Goal: Navigation & Orientation: Find specific page/section

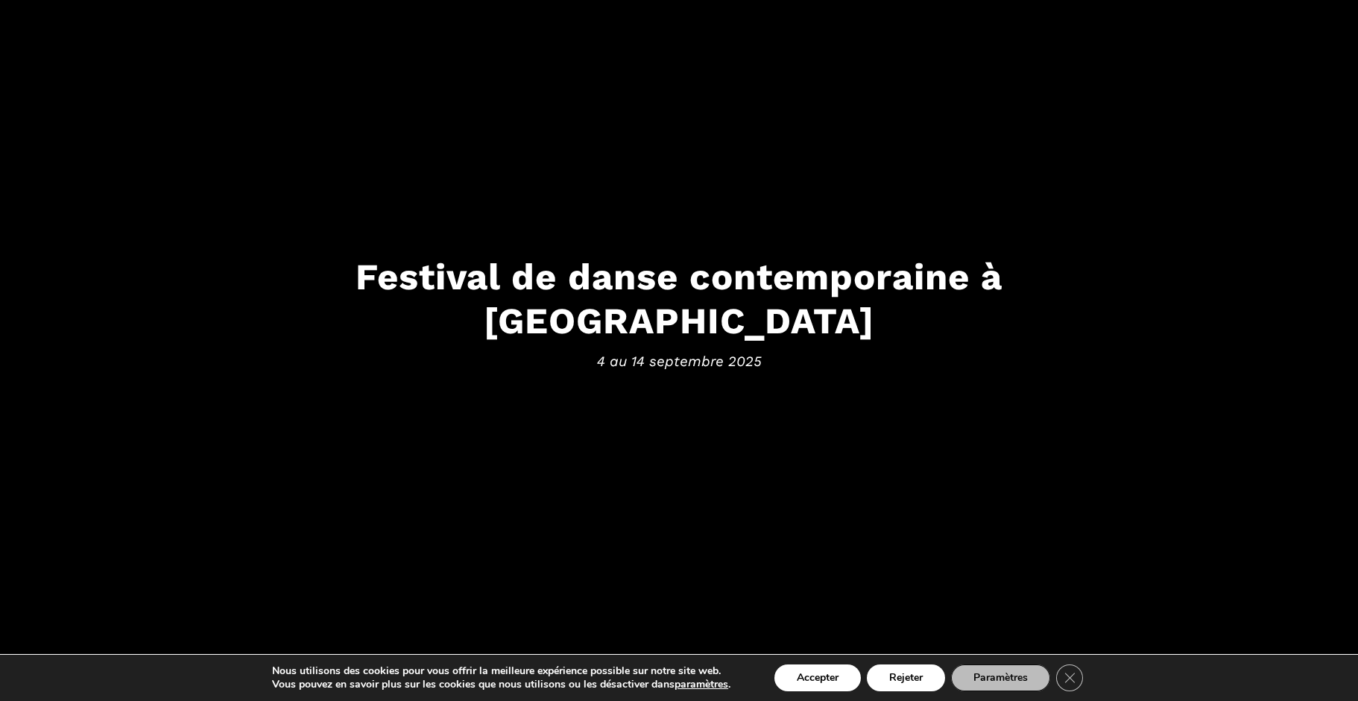
scroll to position [250, 0]
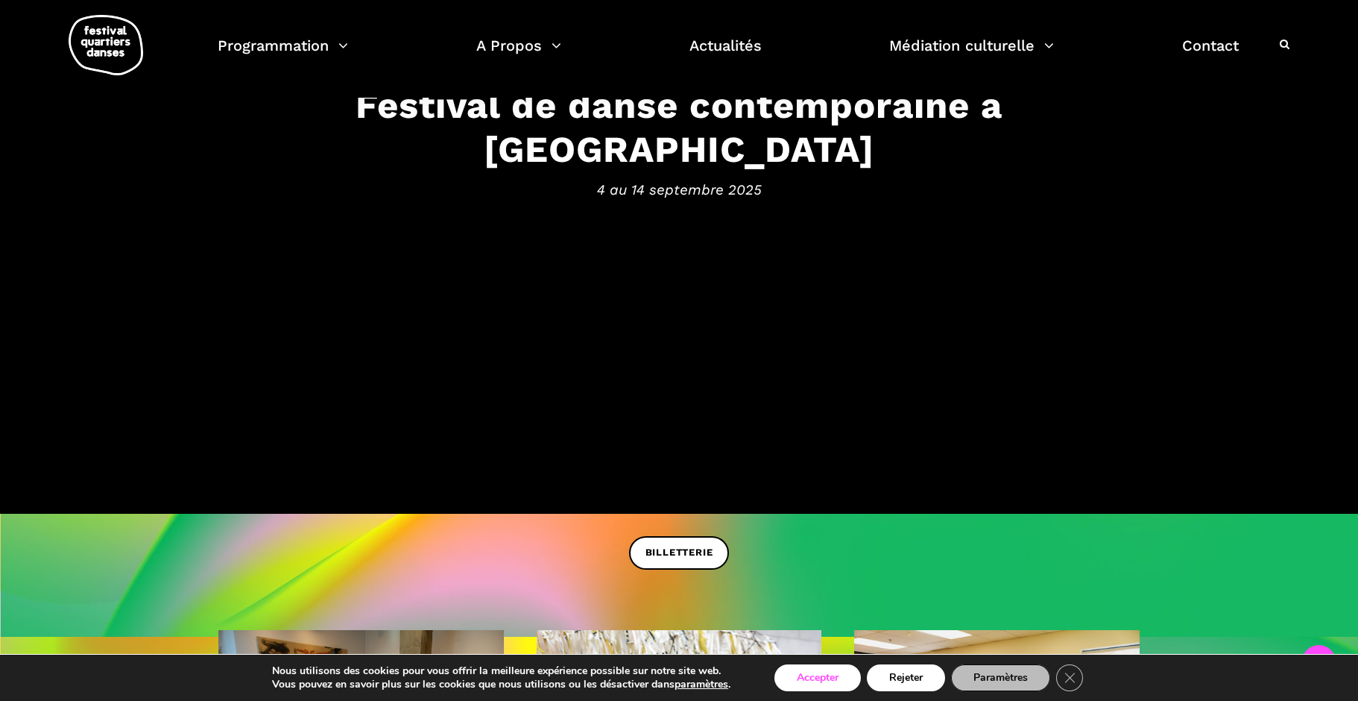
click at [838, 669] on button "Accepter" at bounding box center [817, 677] width 86 height 27
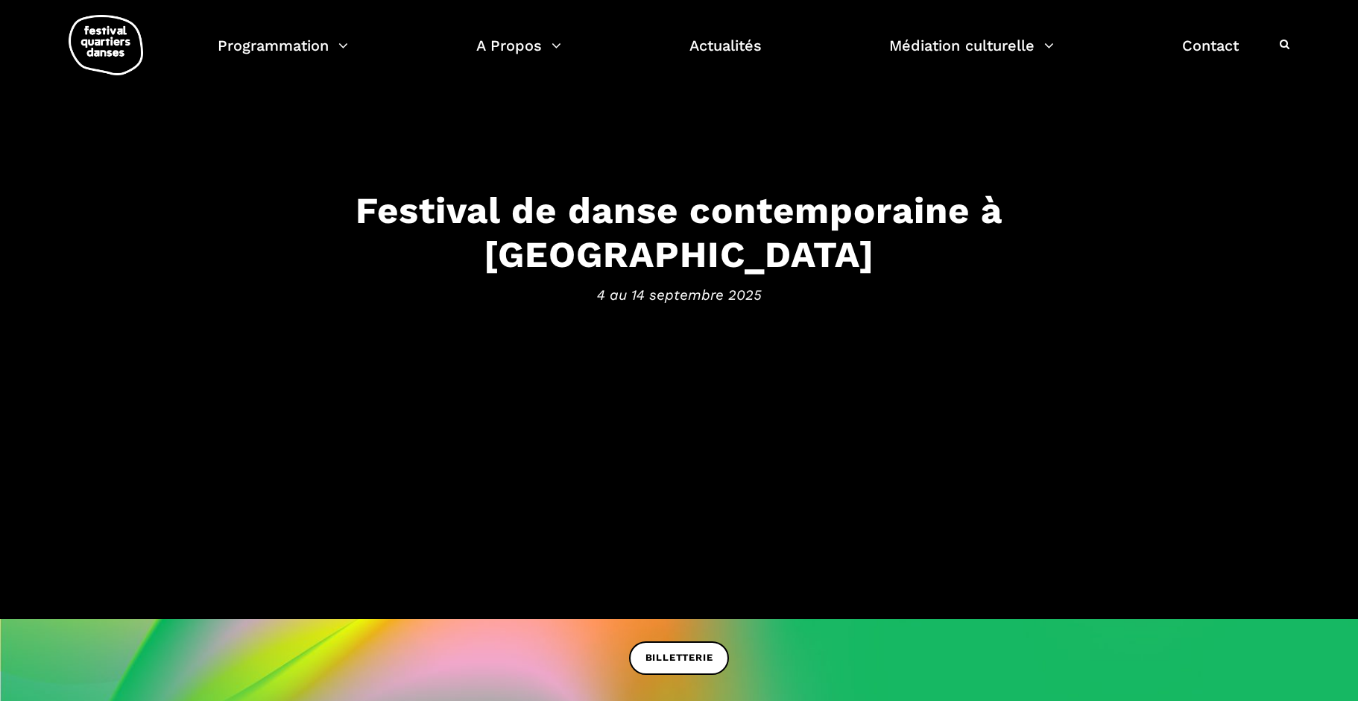
scroll to position [1, 0]
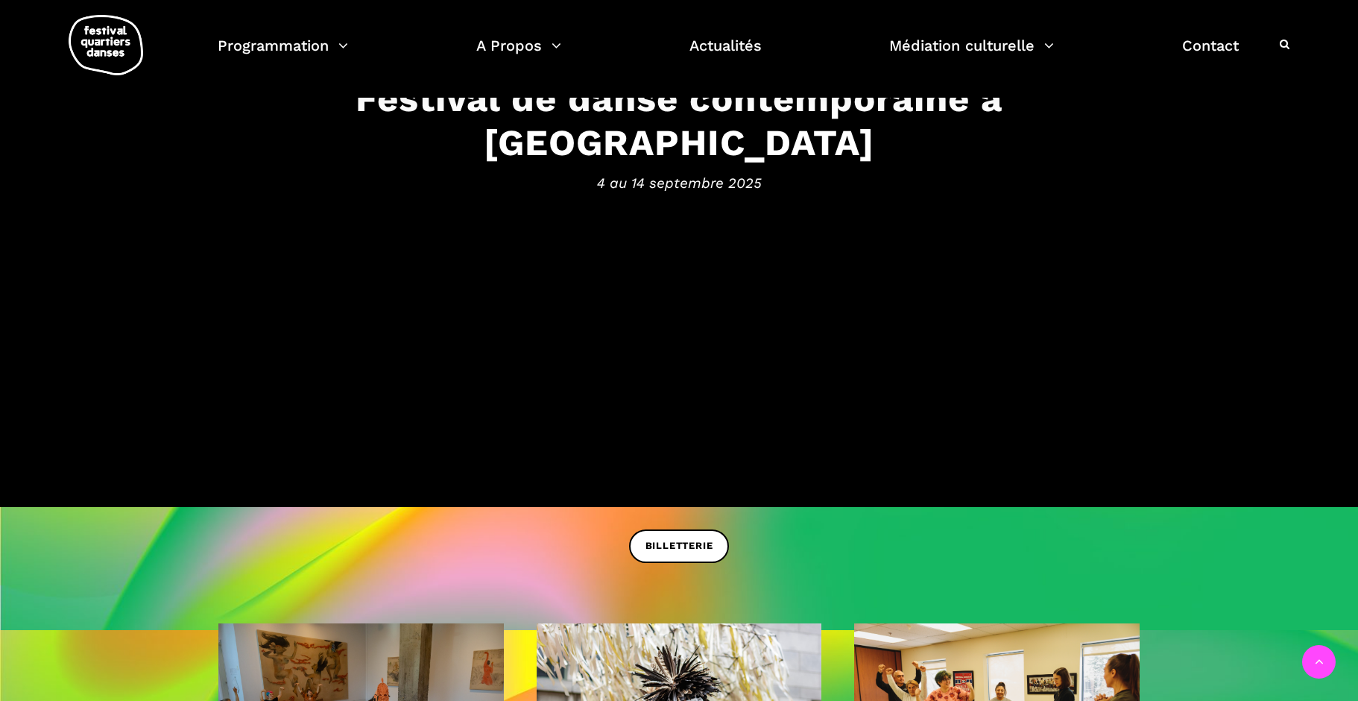
scroll to position [260, 0]
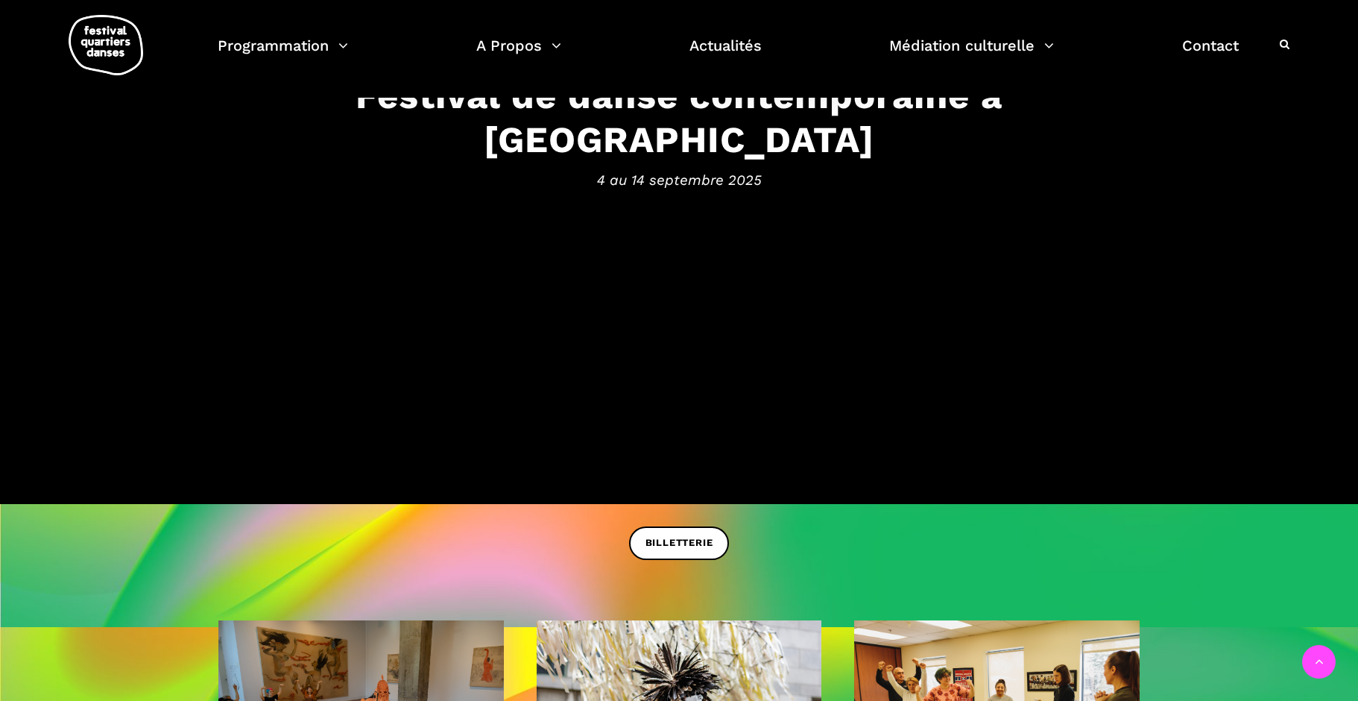
click at [629, 526] on div "BILLETTERIE" at bounding box center [679, 554] width 1358 height 56
click at [653, 537] on span "BILLETTERIE" at bounding box center [679, 543] width 68 height 16
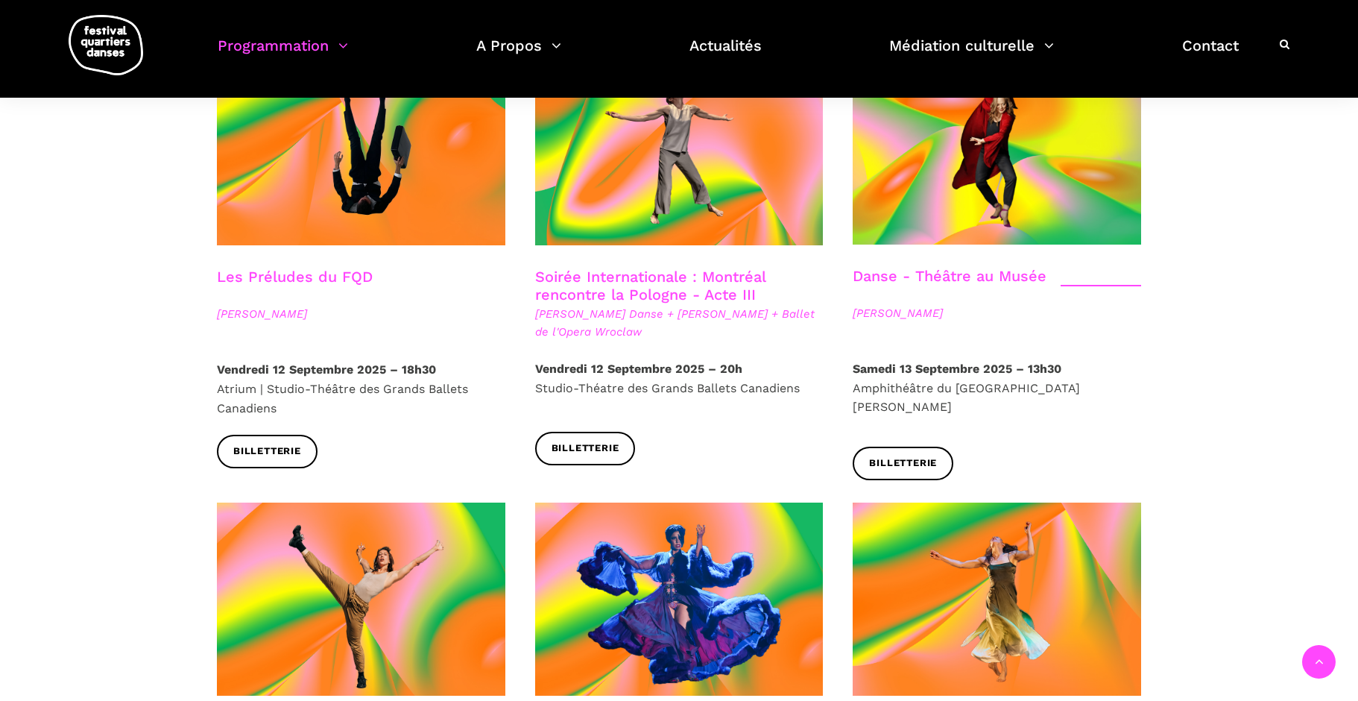
scroll to position [1705, 0]
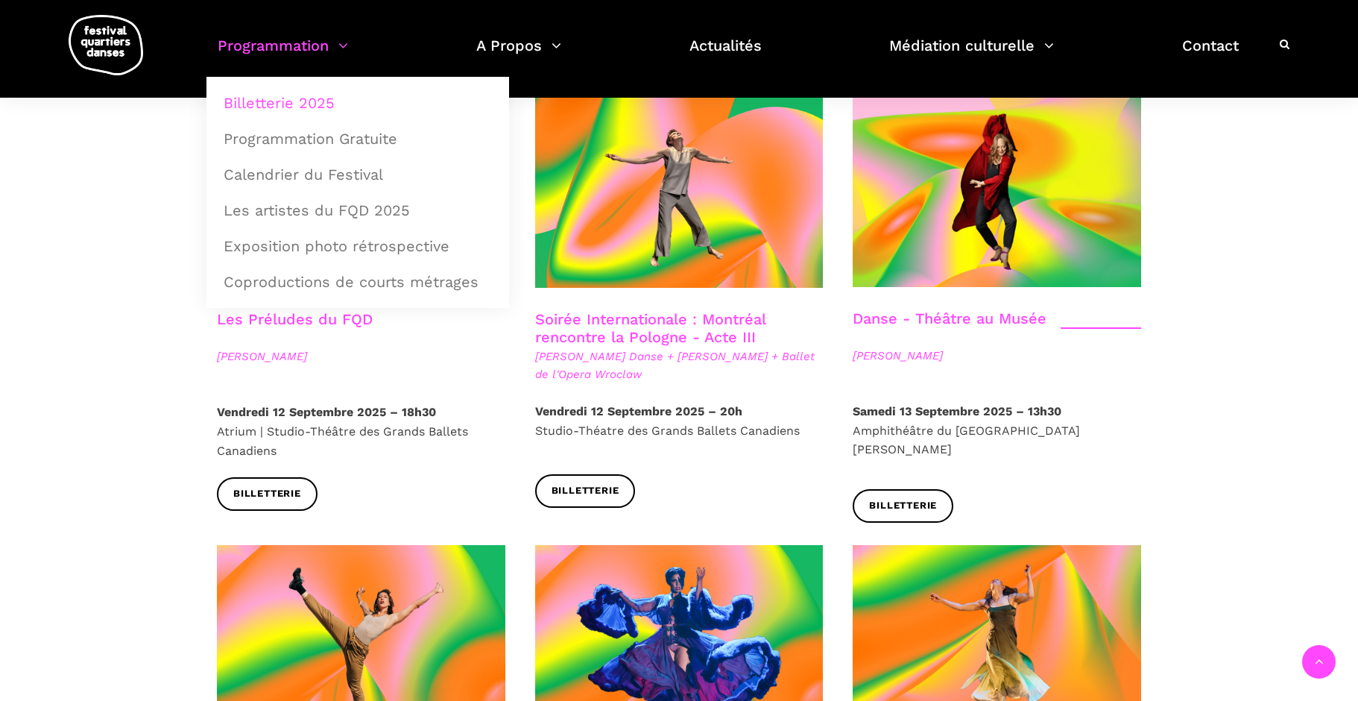
click at [270, 25] on div "Programmation Billetterie 2025 Programmation Gratuite Calendrier du Festival Le…" at bounding box center [754, 45] width 1072 height 63
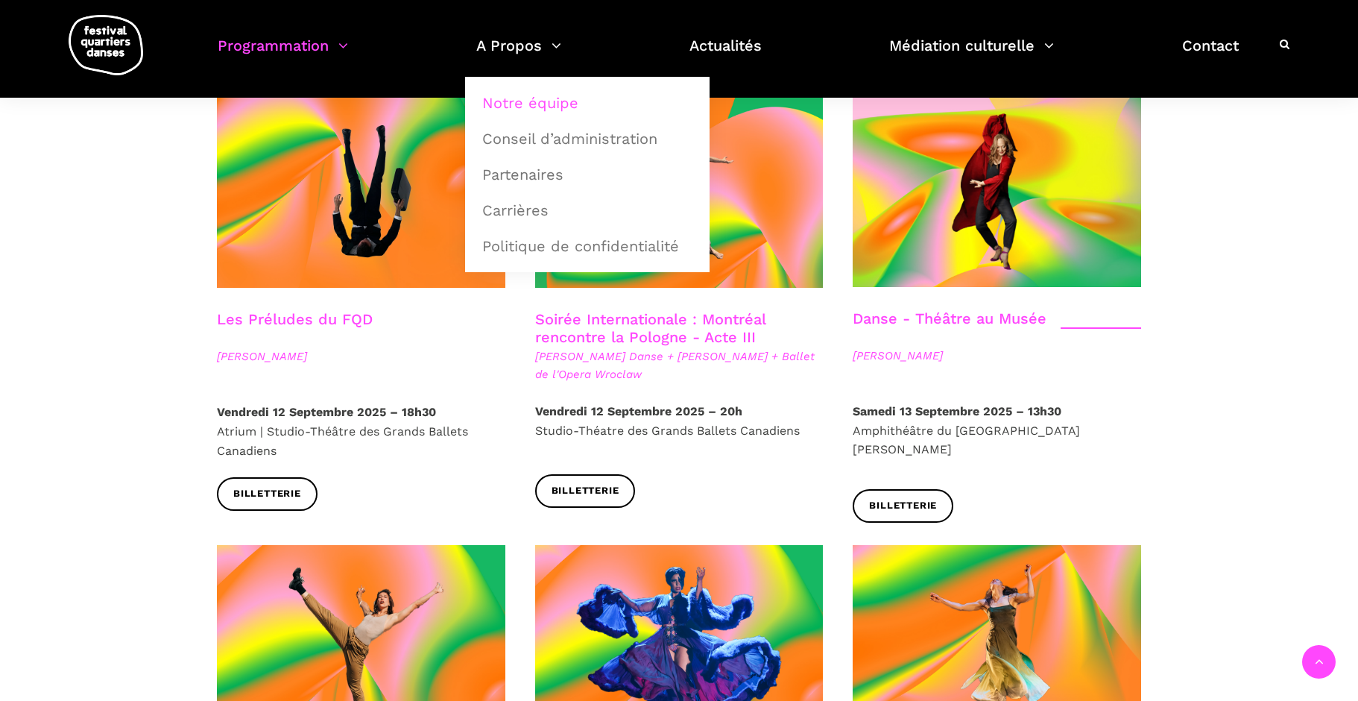
click at [540, 104] on link "Notre équipe" at bounding box center [587, 103] width 228 height 34
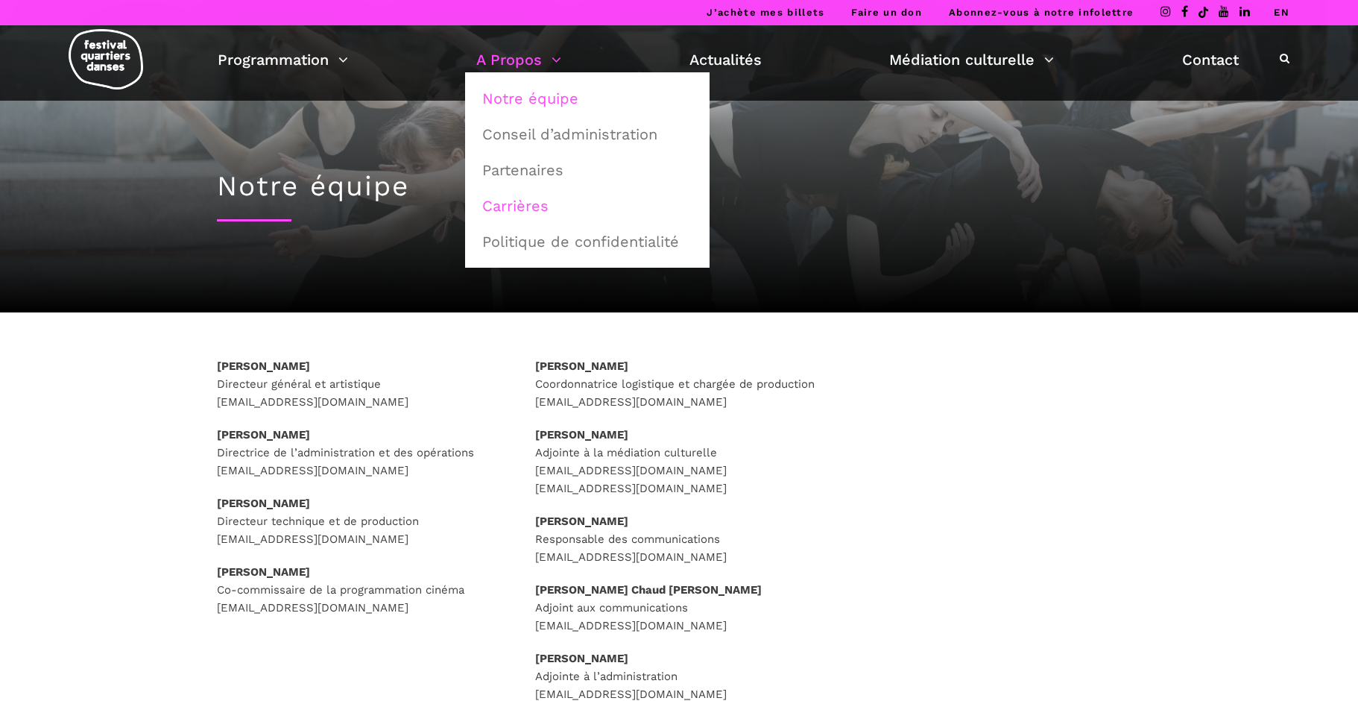
click at [509, 196] on link "Carrières" at bounding box center [587, 206] width 228 height 34
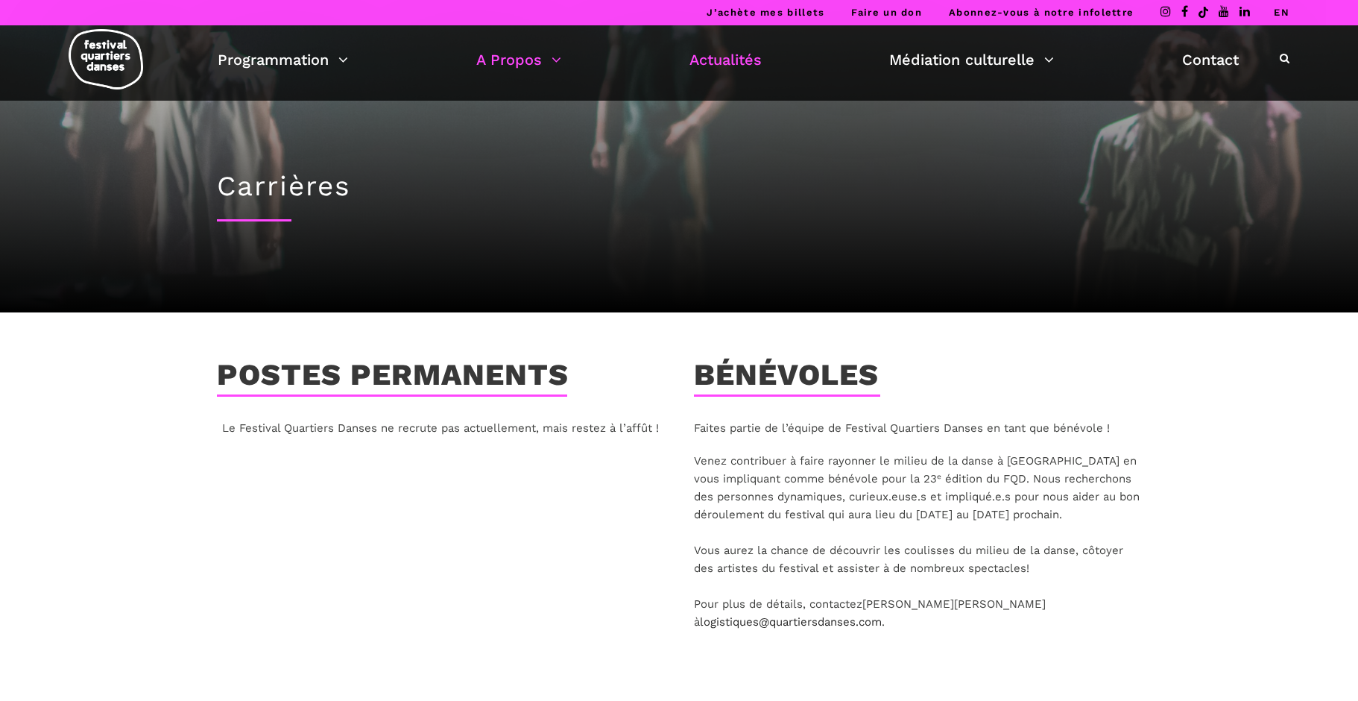
click at [749, 59] on link "Actualités" at bounding box center [725, 59] width 72 height 25
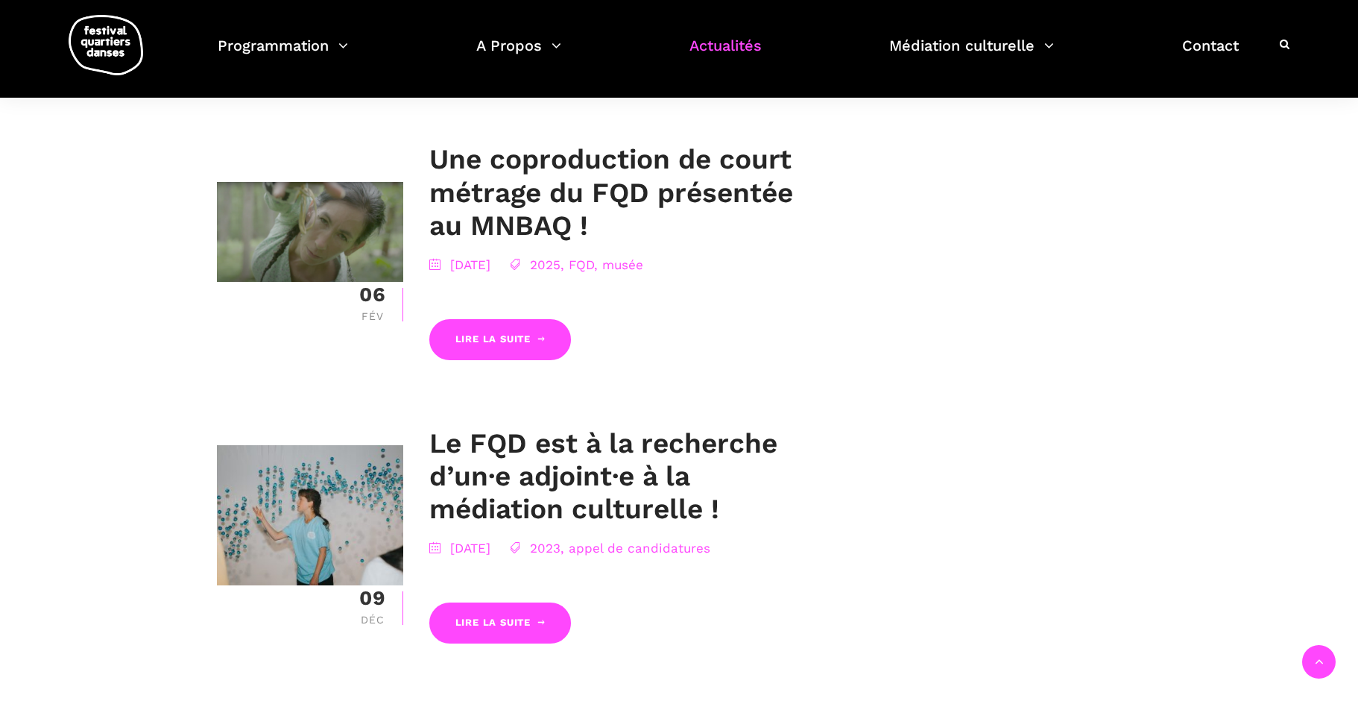
scroll to position [2486, 1]
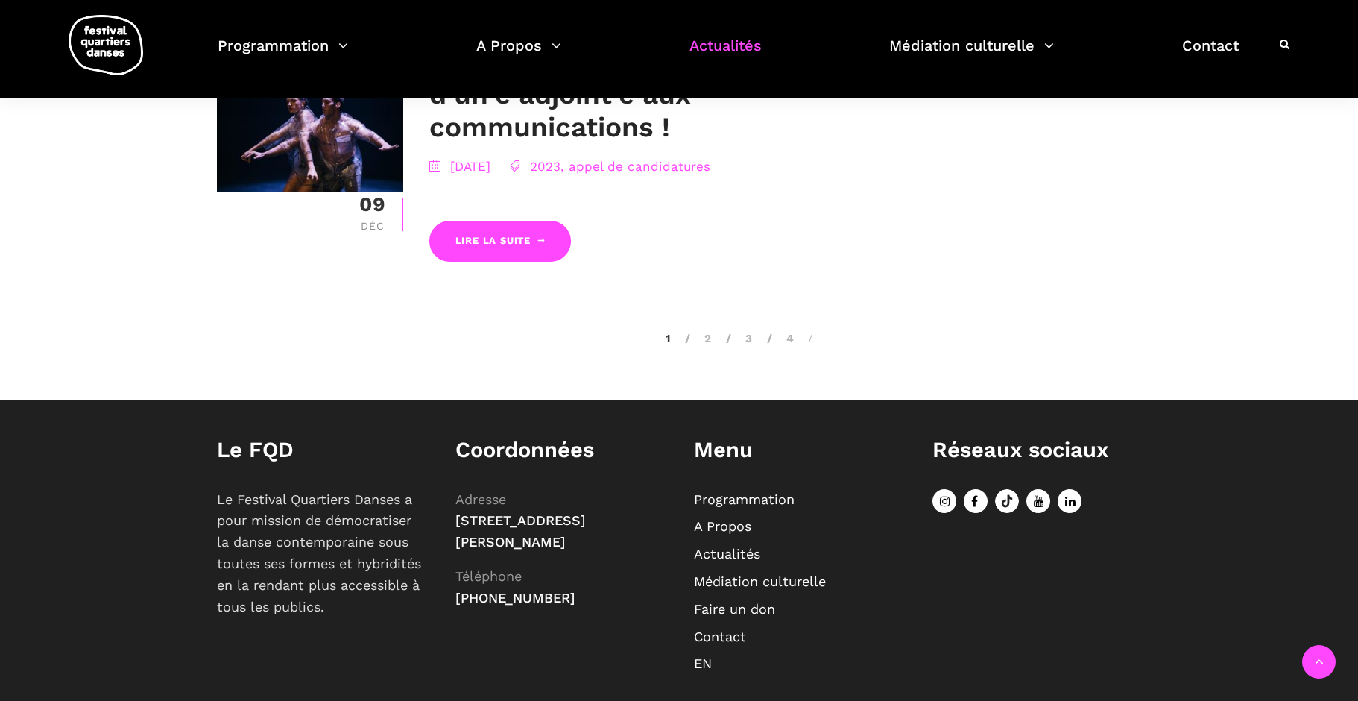
scroll to position [2975, 0]
